Goal: Task Accomplishment & Management: Manage account settings

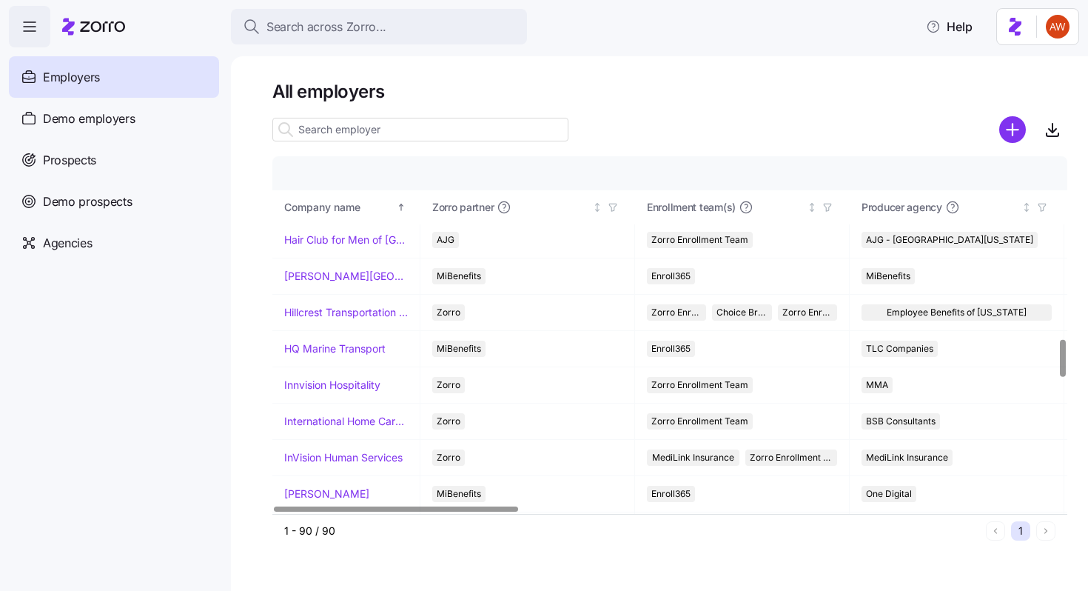
scroll to position [1354, 0]
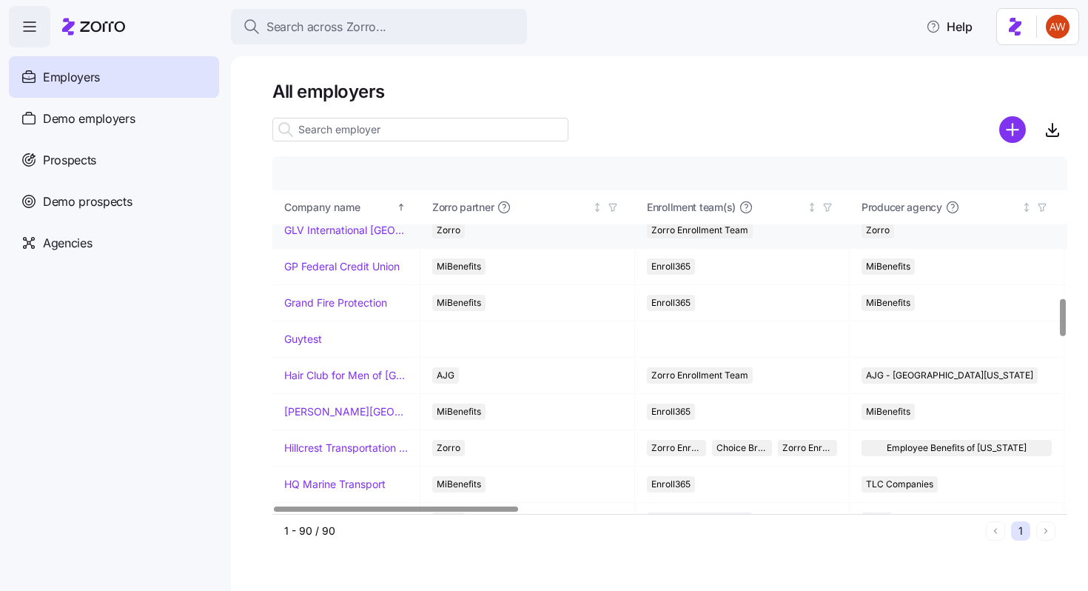
click at [320, 231] on link "GLV International [GEOGRAPHIC_DATA]" at bounding box center [346, 230] width 124 height 15
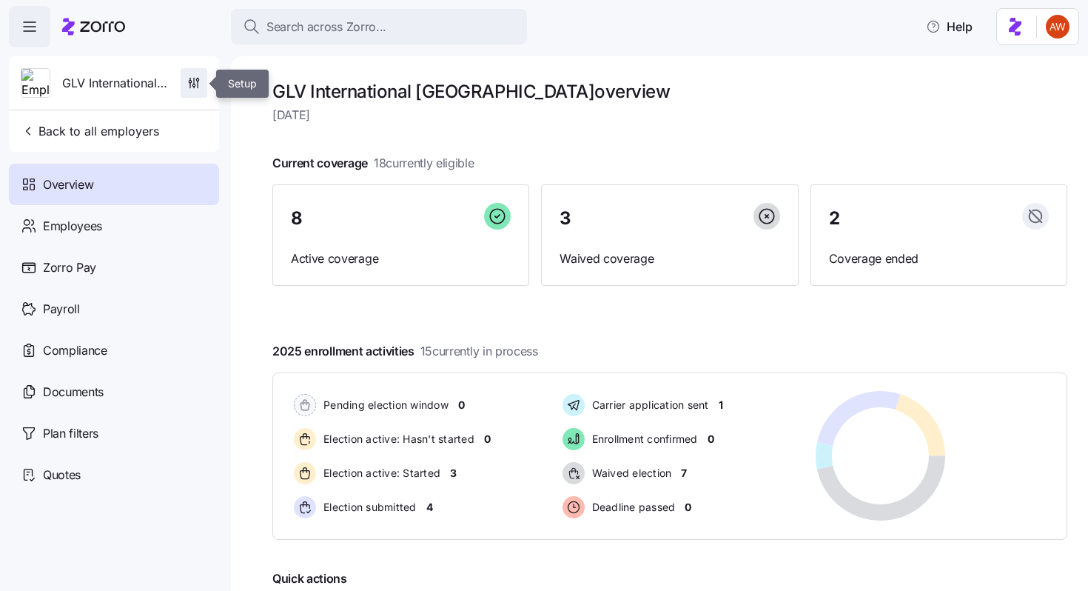
click at [196, 81] on icon "button" at bounding box center [197, 79] width 2 height 2
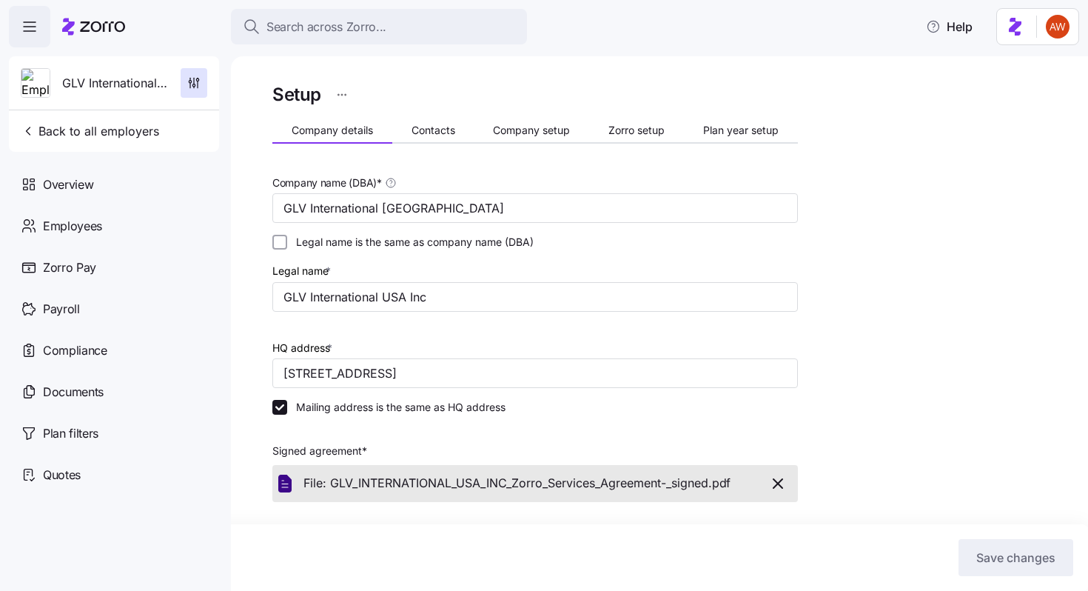
scroll to position [419, 0]
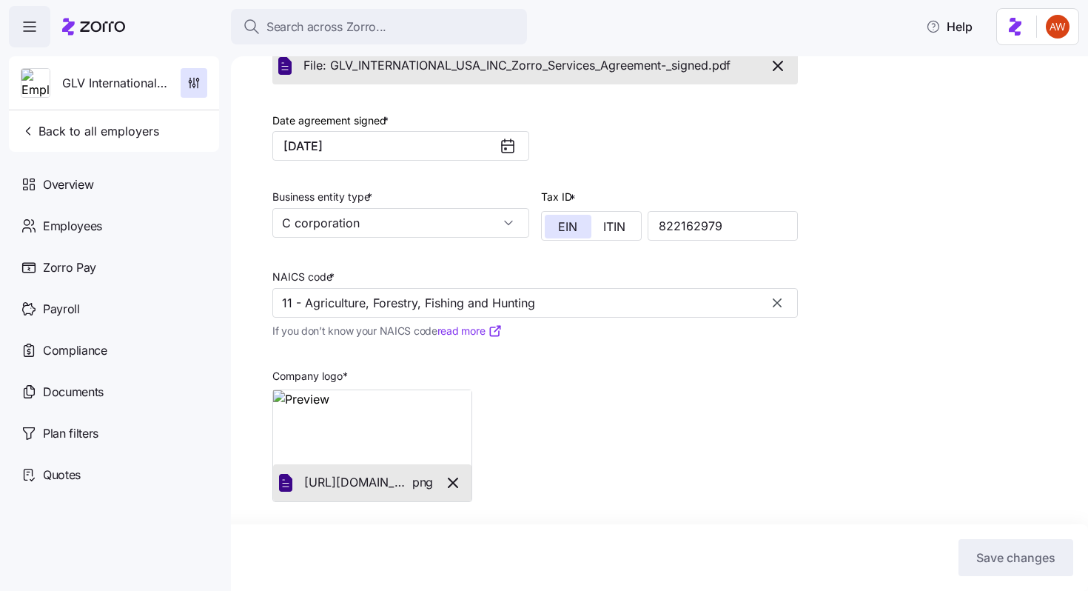
click at [768, 298] on button "button" at bounding box center [777, 302] width 21 height 21
click at [688, 298] on input "NAICS code *" at bounding box center [535, 303] width 526 height 30
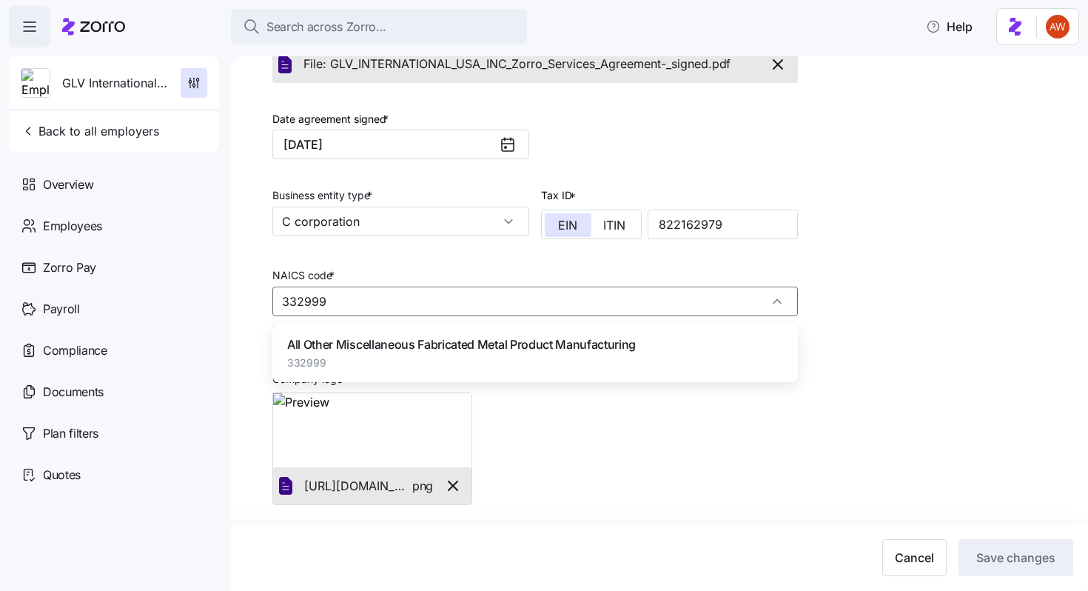
click at [543, 338] on span "All Other Miscellaneous Fabricated Metal Product Manufacturing" at bounding box center [461, 344] width 349 height 19
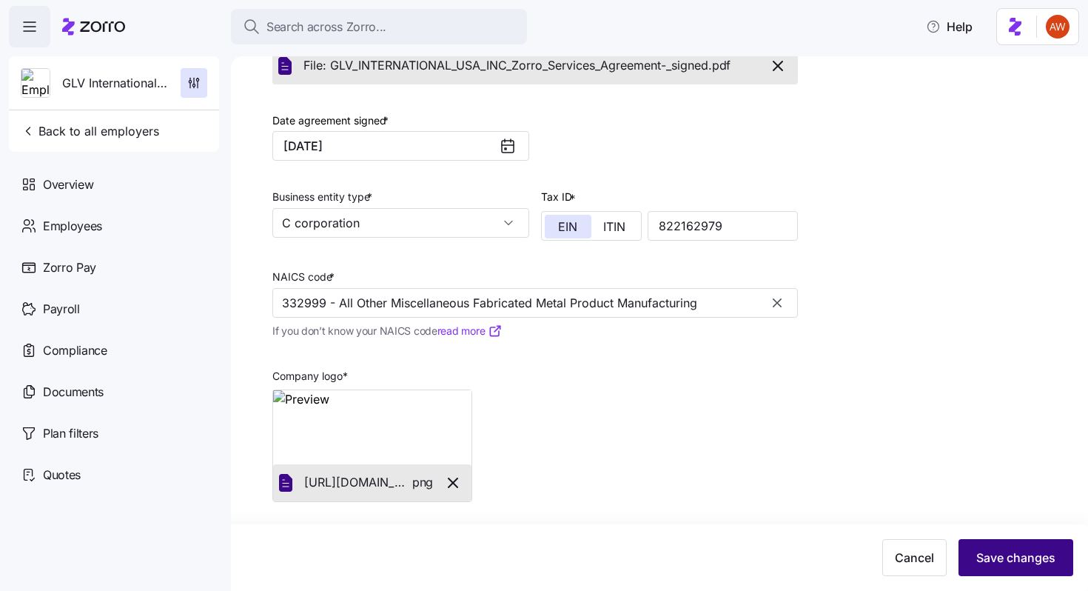
type input "332999 - All Other Miscellaneous Fabricated Metal Product Manufacturing"
click at [1027, 565] on span "Save changes" at bounding box center [1015, 558] width 79 height 18
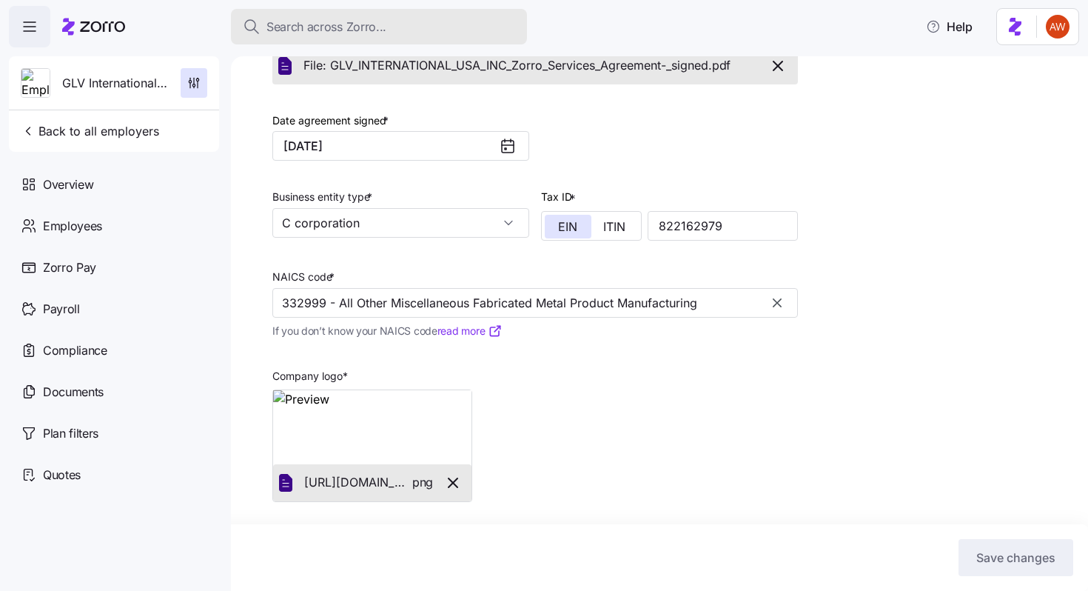
click at [309, 20] on span "Search across Zorro..." at bounding box center [326, 27] width 120 height 19
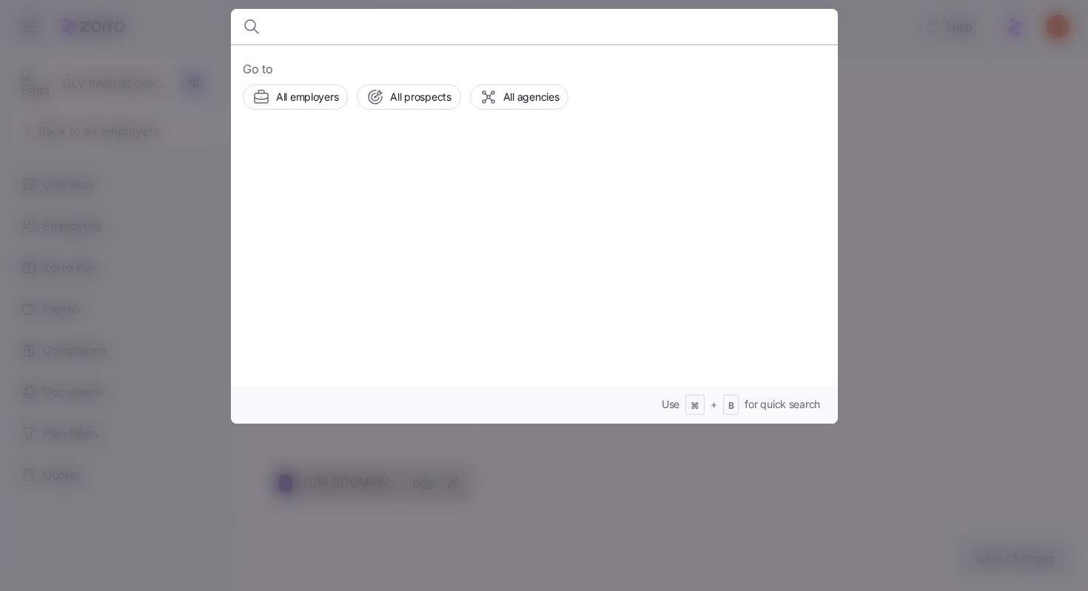
click at [116, 115] on div at bounding box center [544, 295] width 1088 height 591
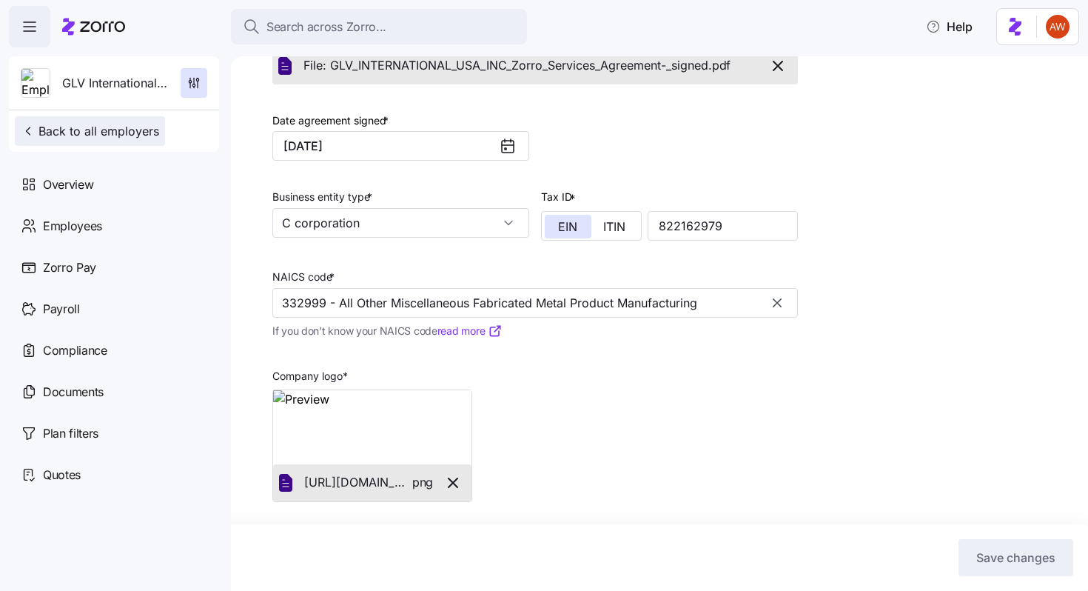
click at [121, 133] on span "Back to all employers" at bounding box center [90, 131] width 138 height 18
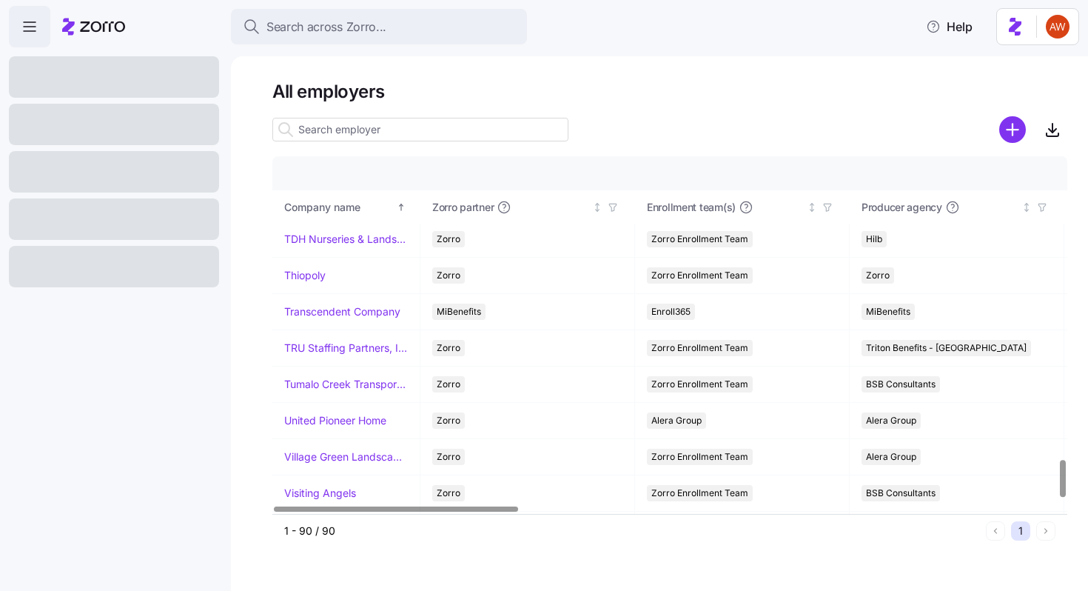
scroll to position [2906, 0]
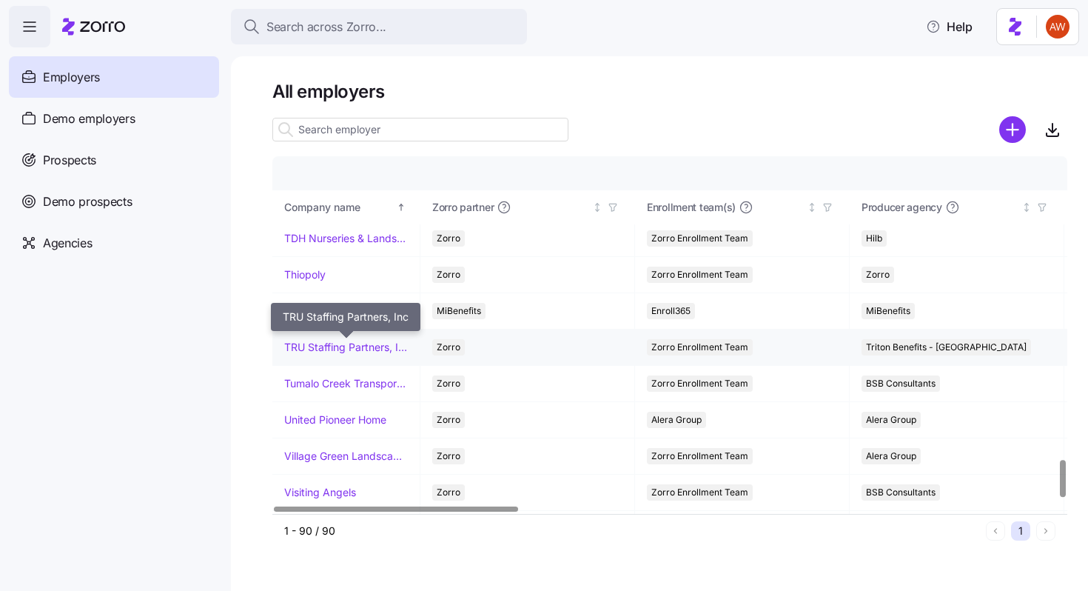
click at [314, 351] on link "TRU Staffing Partners, Inc" at bounding box center [346, 347] width 124 height 15
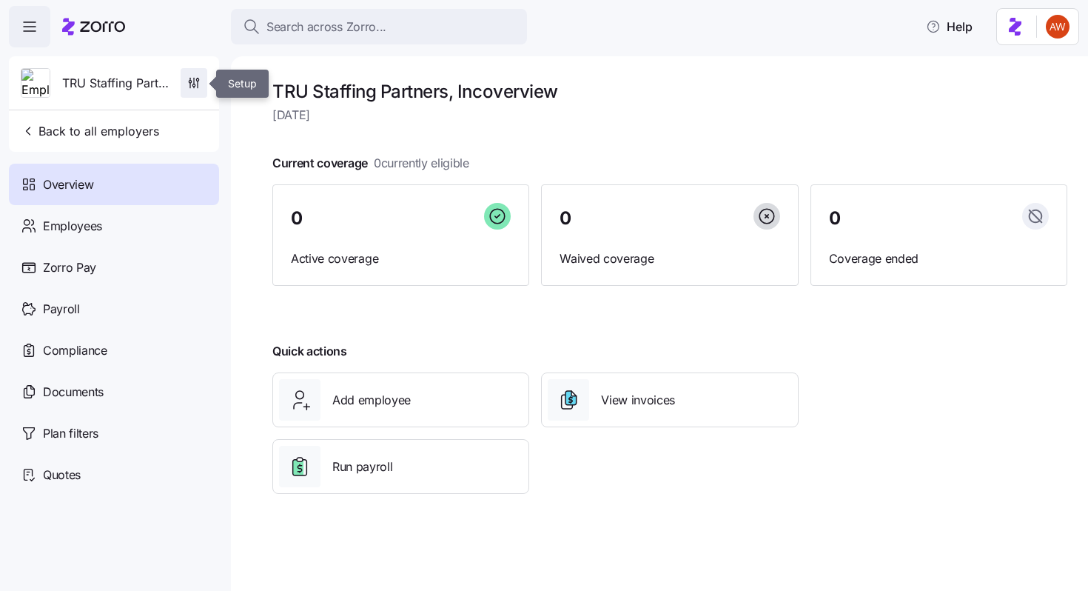
click at [200, 86] on icon "button" at bounding box center [194, 83] width 15 height 15
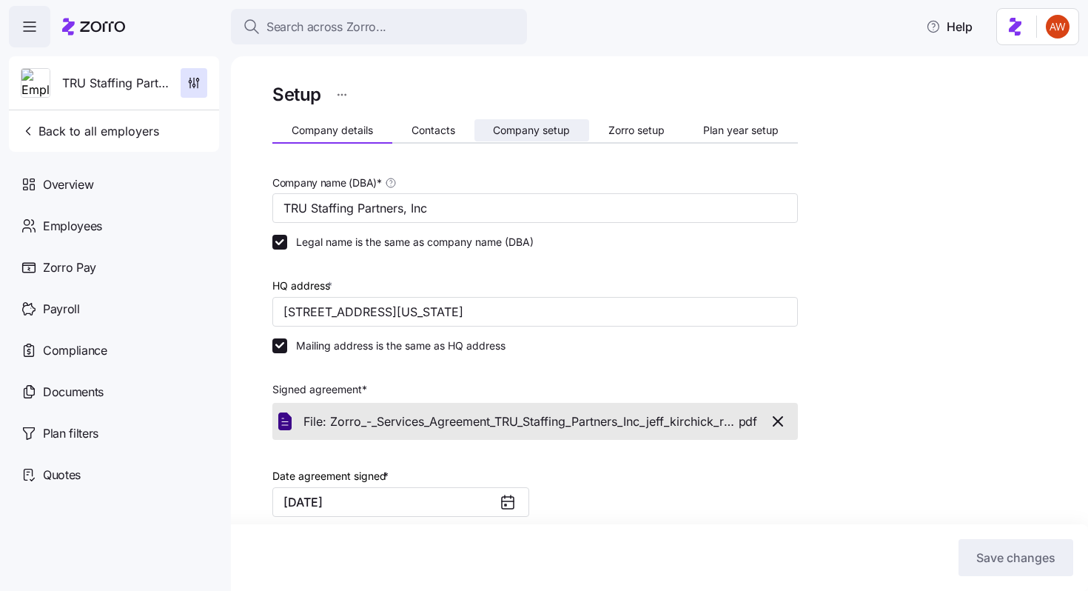
click at [534, 127] on span "Company setup" at bounding box center [531, 130] width 77 height 10
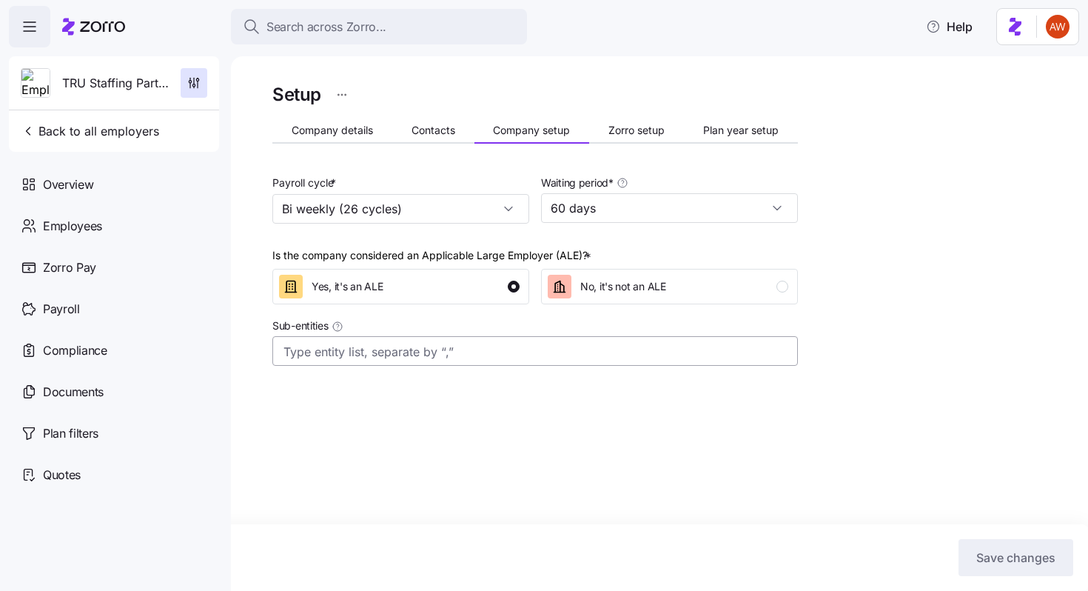
click at [463, 355] on input "Sub-entities" at bounding box center [521, 351] width 474 height 19
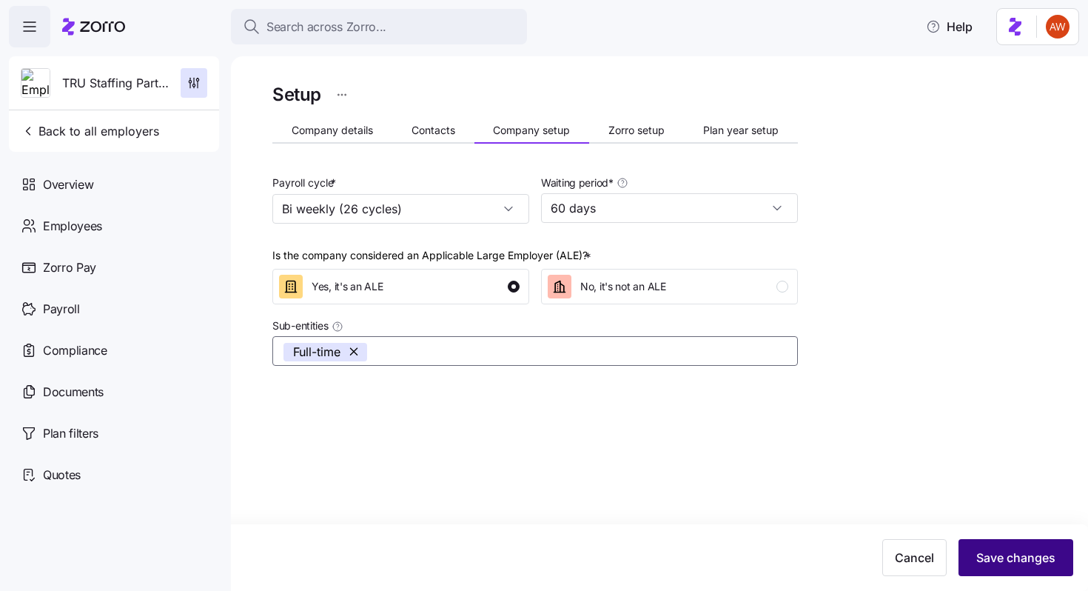
click at [998, 552] on span "Save changes" at bounding box center [1015, 558] width 79 height 18
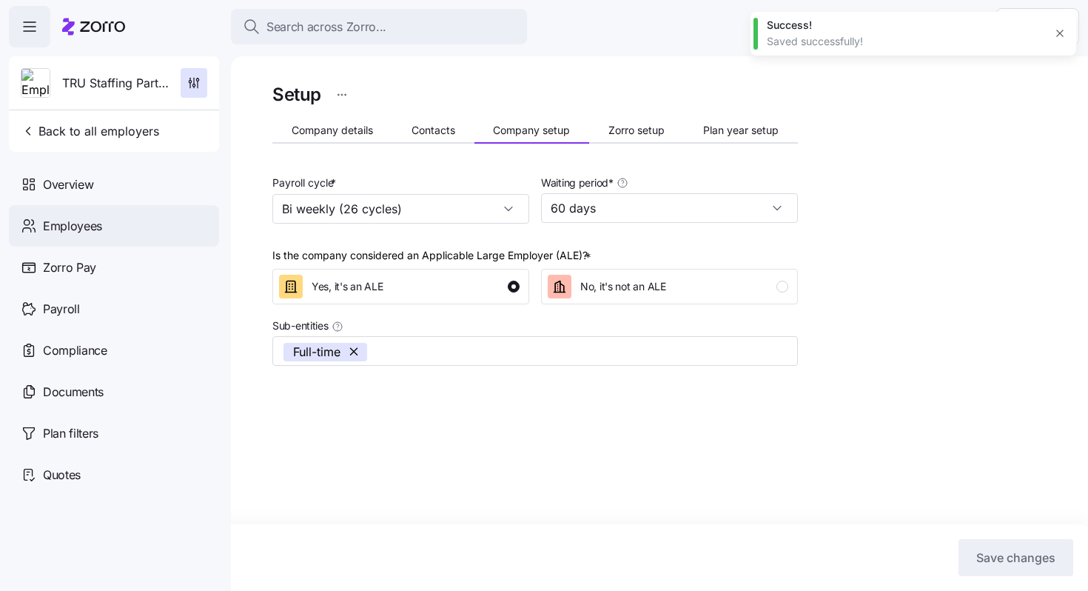
click at [110, 224] on div "Employees" at bounding box center [114, 225] width 210 height 41
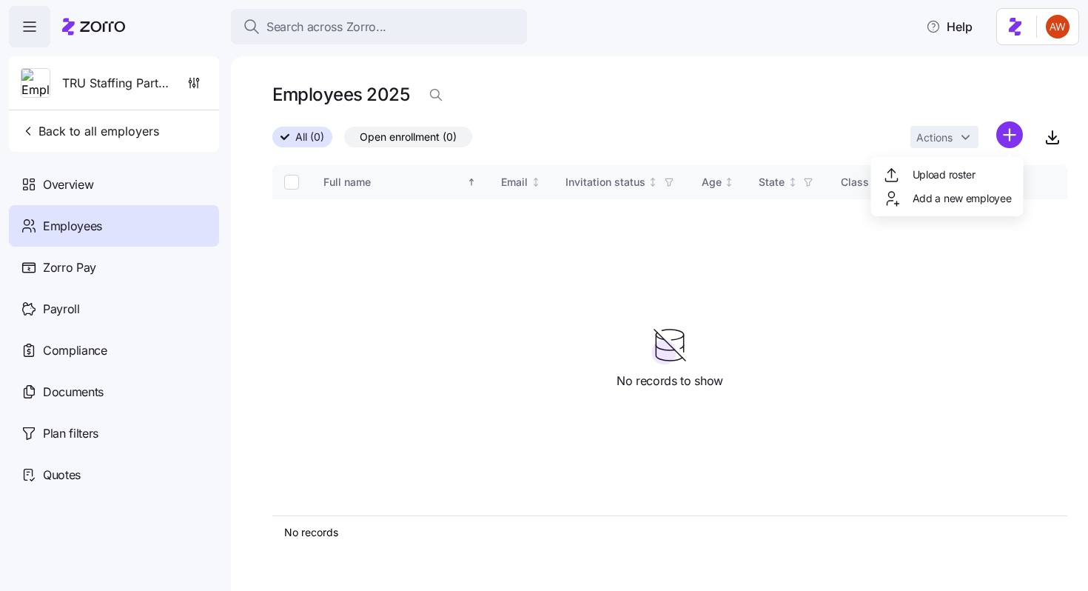
click at [1016, 147] on html "Search across Zorro... Help TRU Staffing Partners, Inc Back to all employers Ov…" at bounding box center [544, 291] width 1088 height 582
click at [984, 164] on div "Upload roster" at bounding box center [947, 175] width 141 height 24
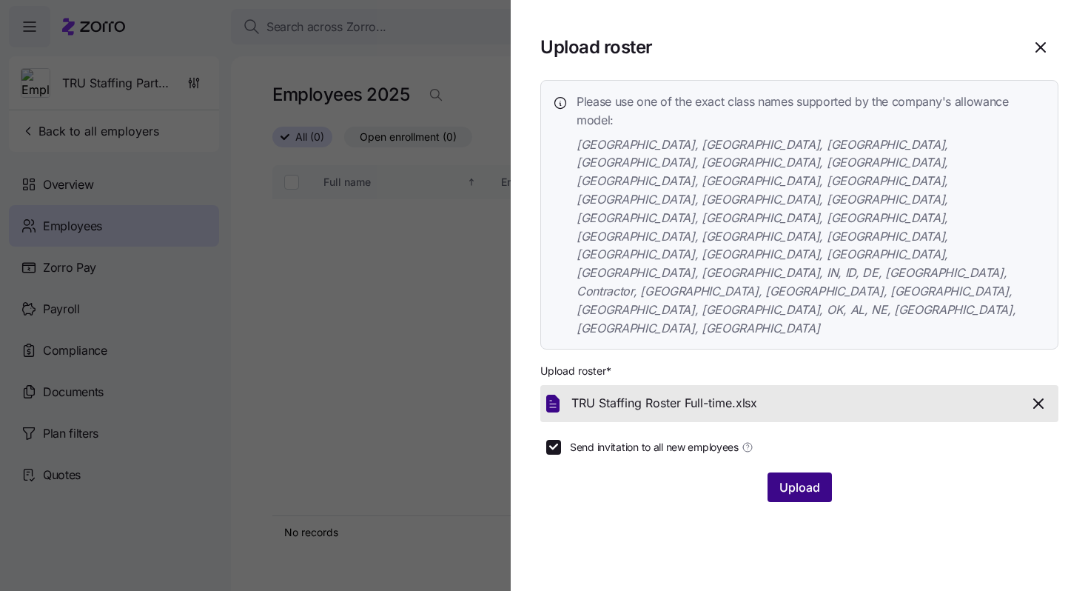
click at [791, 478] on span "Upload" at bounding box center [799, 487] width 41 height 18
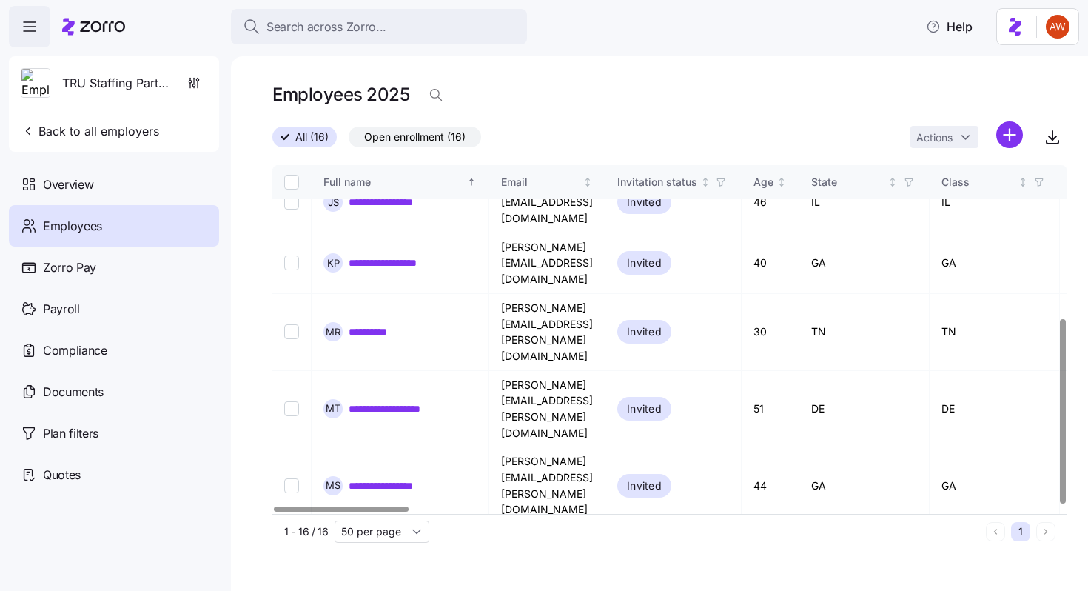
scroll to position [289, 0]
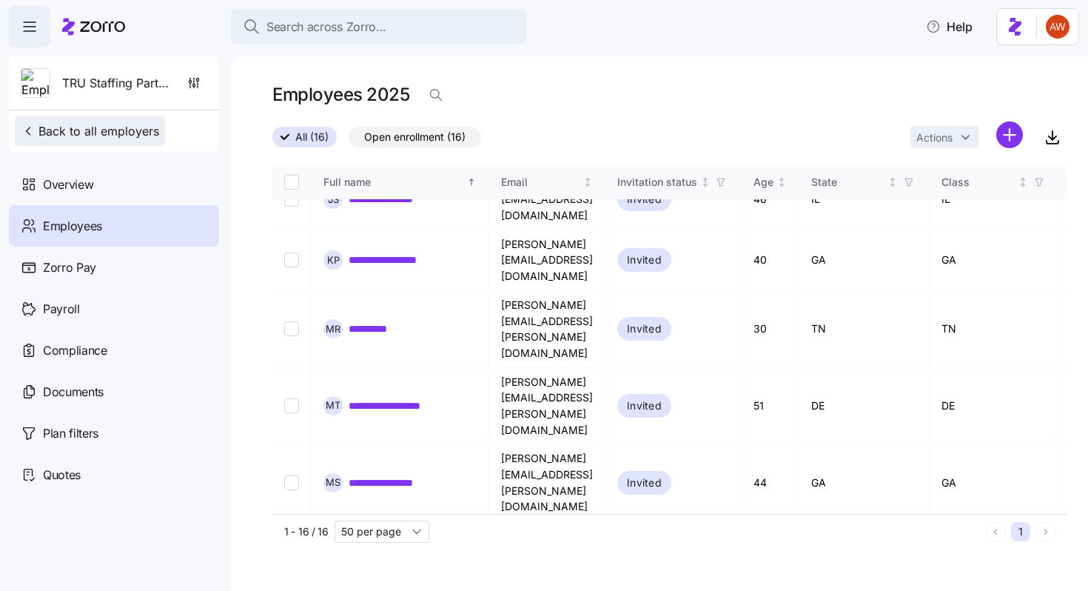
click at [136, 136] on span "Back to all employers" at bounding box center [90, 131] width 138 height 18
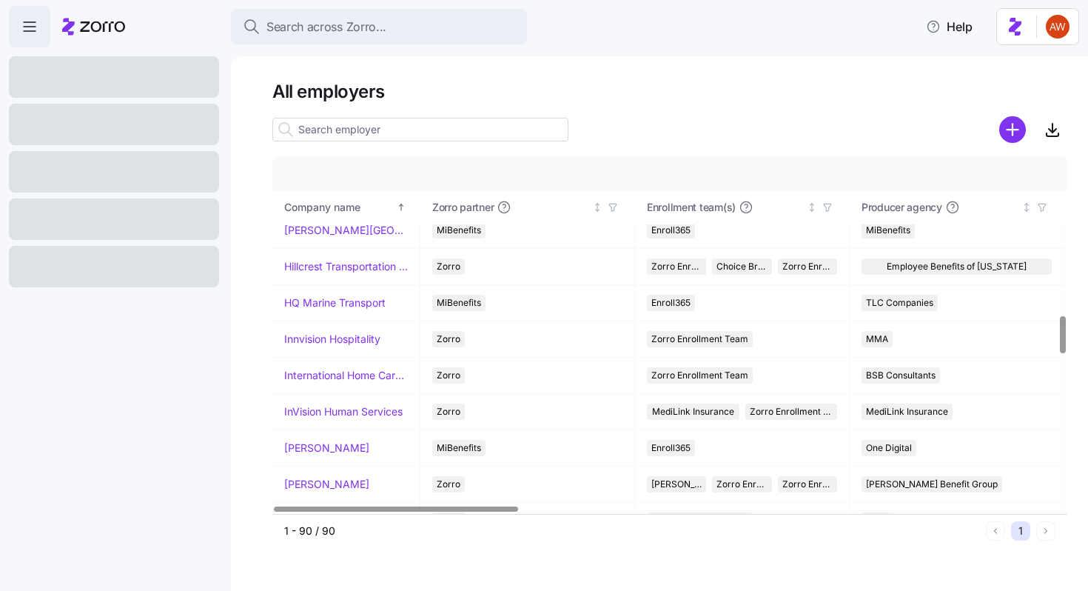
scroll to position [1533, 0]
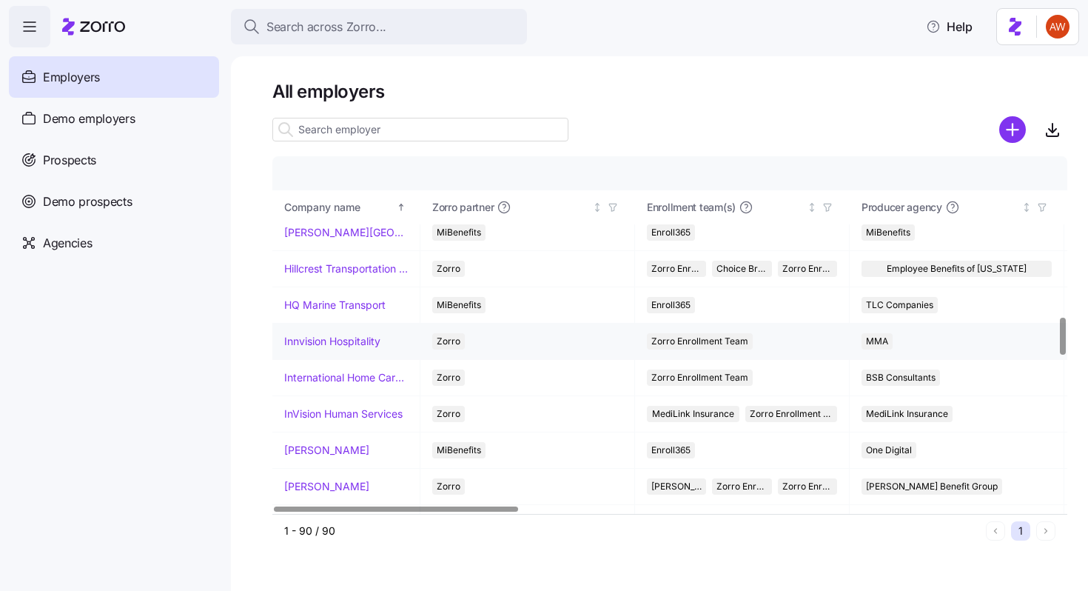
click at [344, 338] on link "Innvision Hospitality" at bounding box center [332, 341] width 96 height 15
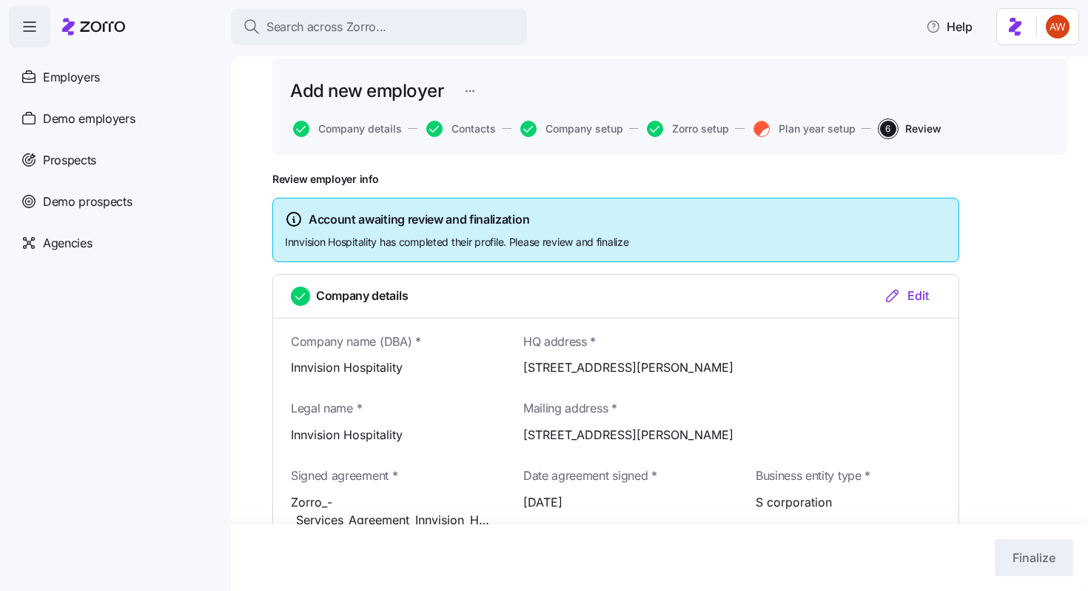
scroll to position [53, 0]
